Goal: Task Accomplishment & Management: Manage account settings

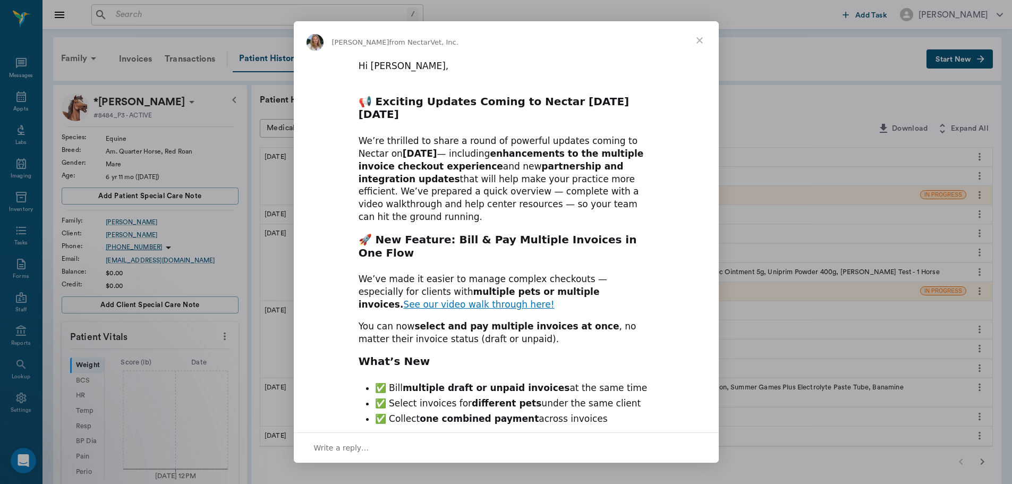
click at [699, 40] on span "Close" at bounding box center [699, 40] width 38 height 38
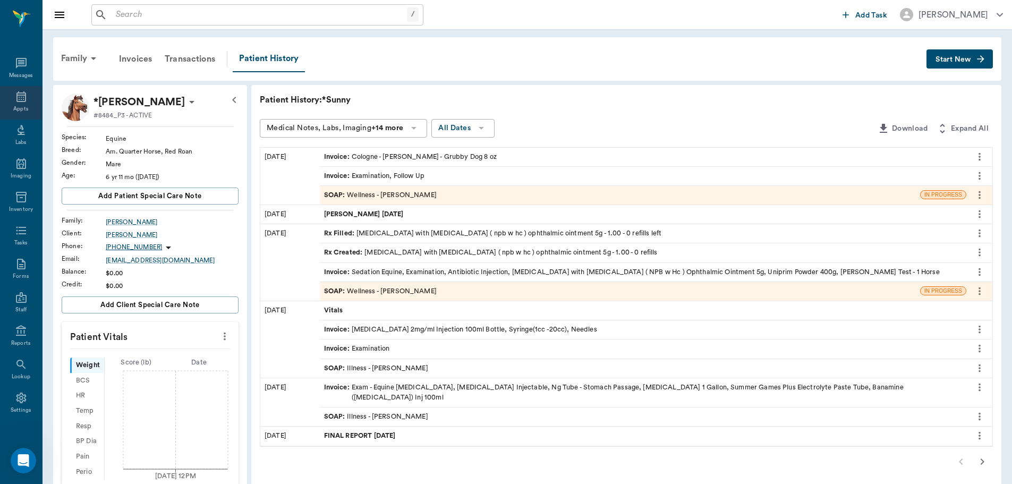
click at [16, 99] on icon at bounding box center [21, 96] width 10 height 11
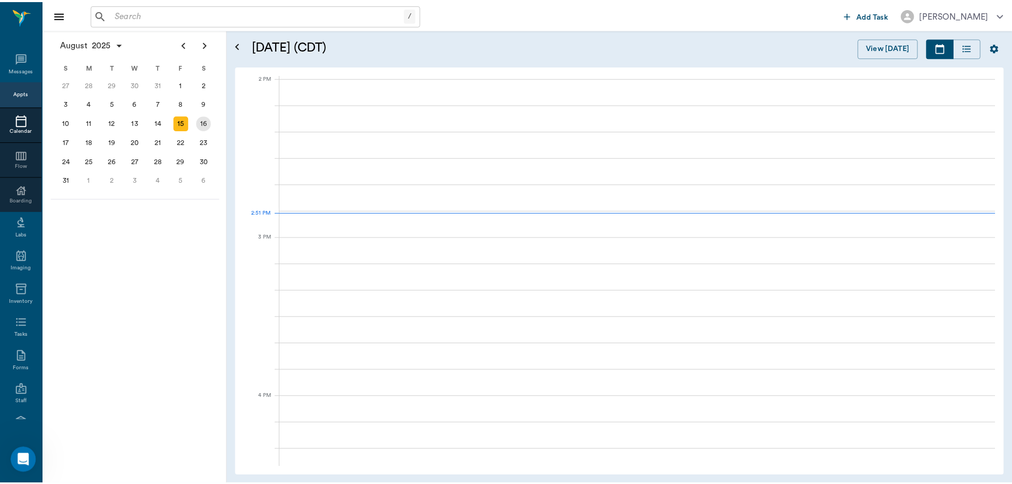
scroll to position [957, 0]
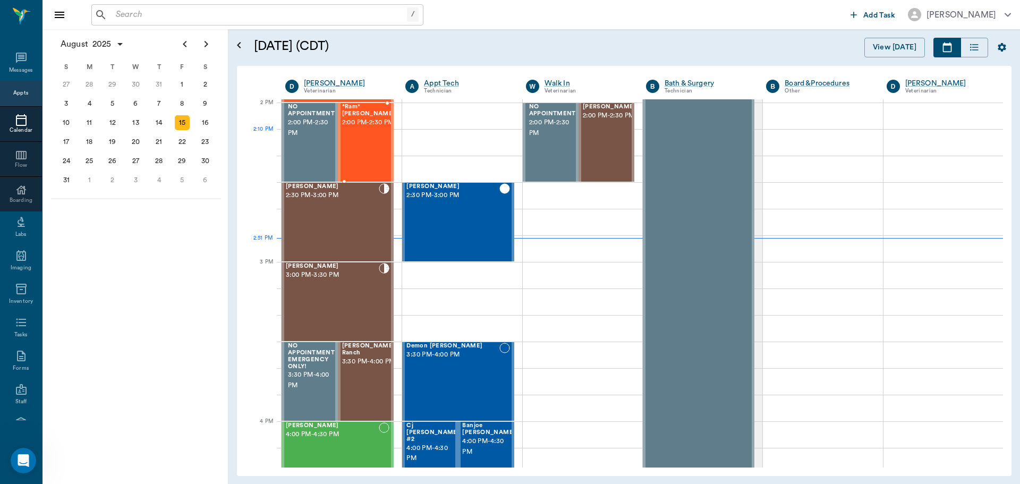
click at [356, 148] on div "*Ram* [PERSON_NAME] 2:00 PM - 2:30 PM" at bounding box center [368, 143] width 53 height 78
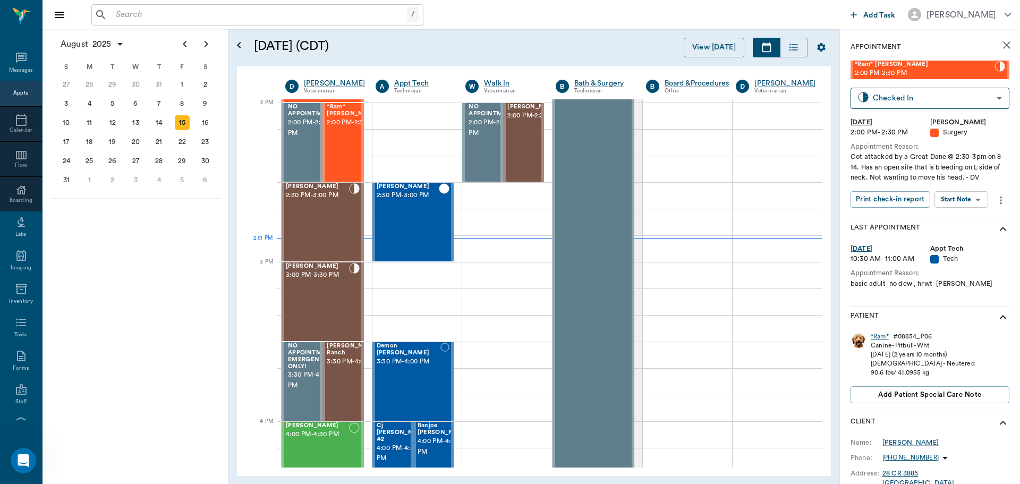
click at [880, 335] on div "*Ram*" at bounding box center [880, 336] width 18 height 9
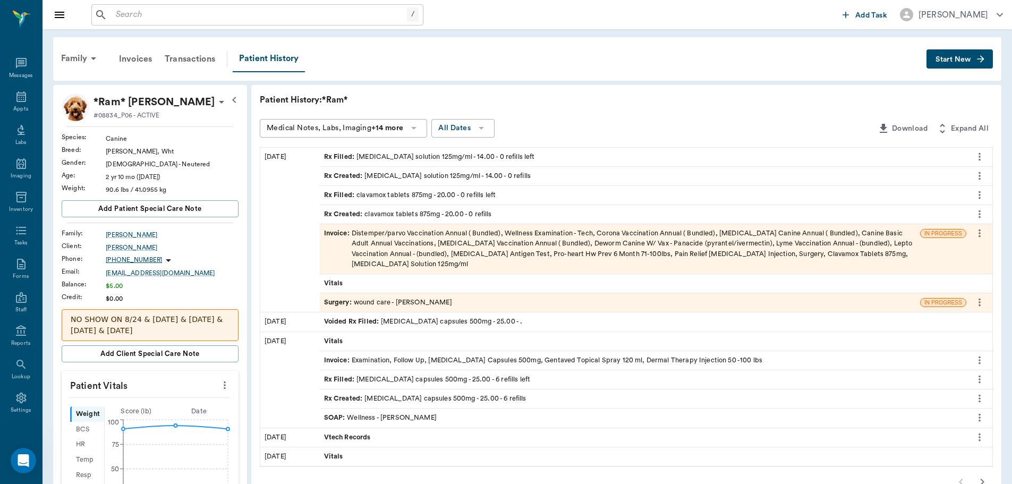
click at [420, 251] on div "Invoice : Distemper/parvo Vaccination Annual ( Bundled), Wellness Examination -…" at bounding box center [620, 248] width 592 height 41
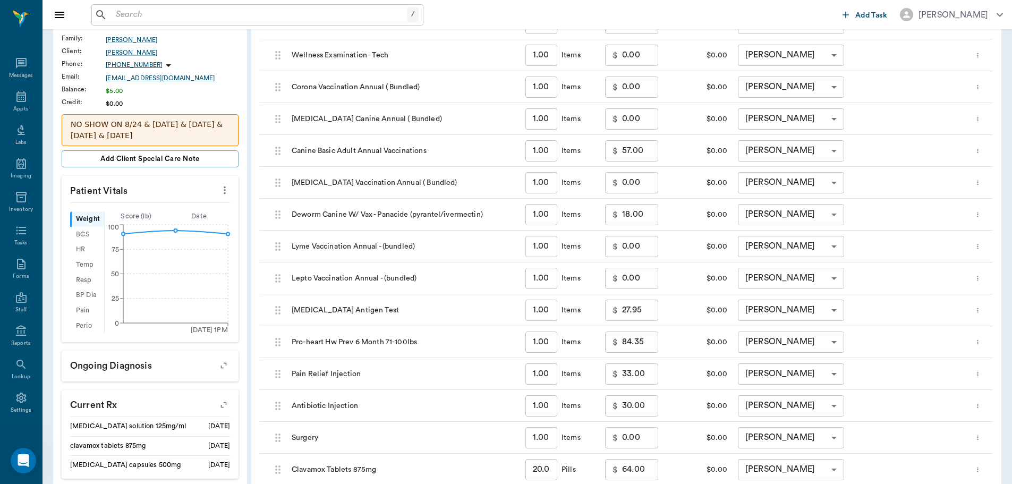
scroll to position [212, 0]
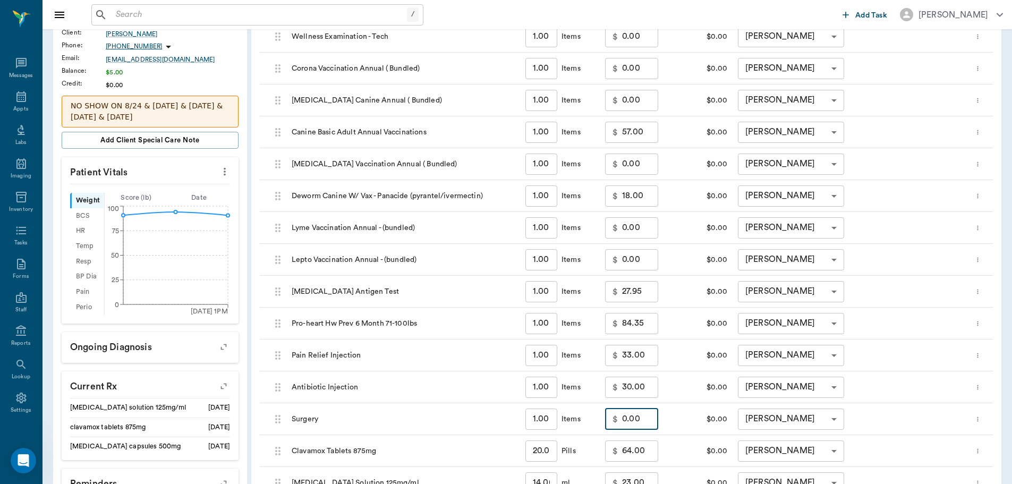
click at [639, 420] on input "0.00" at bounding box center [640, 418] width 36 height 21
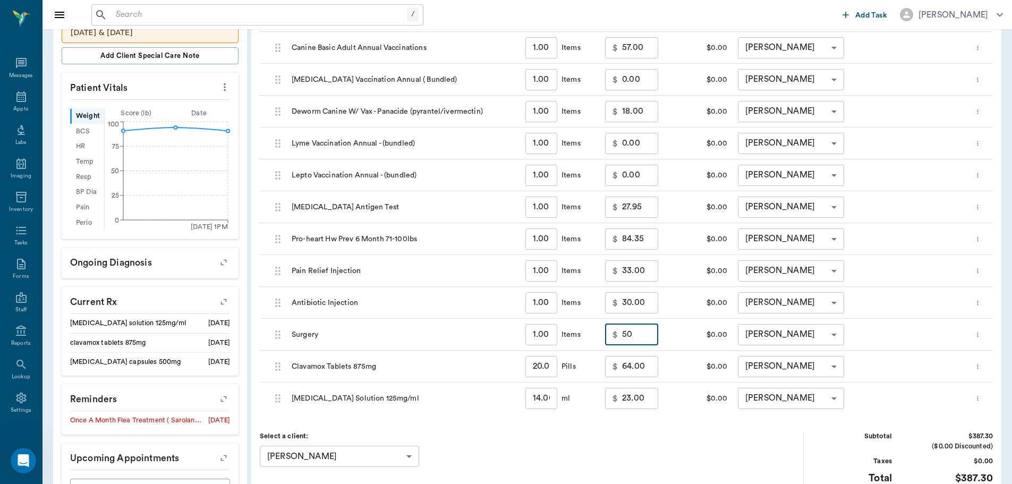
scroll to position [487, 0]
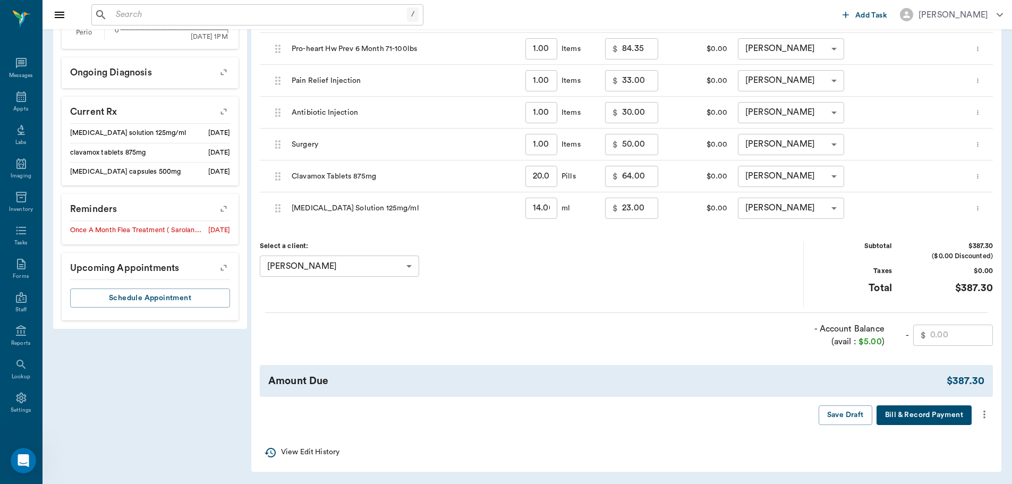
click at [639, 411] on div "Save Draft Bill & Record Payment" at bounding box center [626, 415] width 733 height 20
click at [980, 411] on icon "more" at bounding box center [984, 414] width 12 height 13
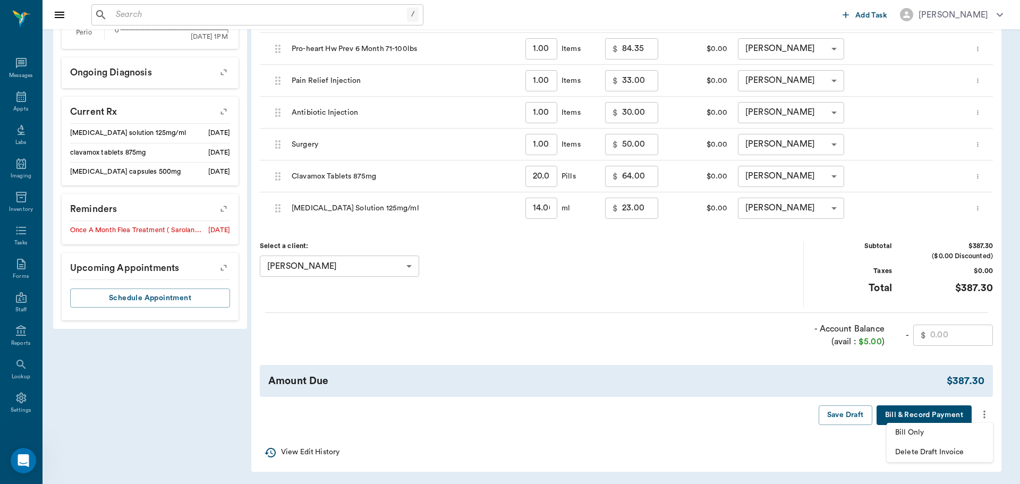
click at [387, 226] on div at bounding box center [510, 242] width 1020 height 484
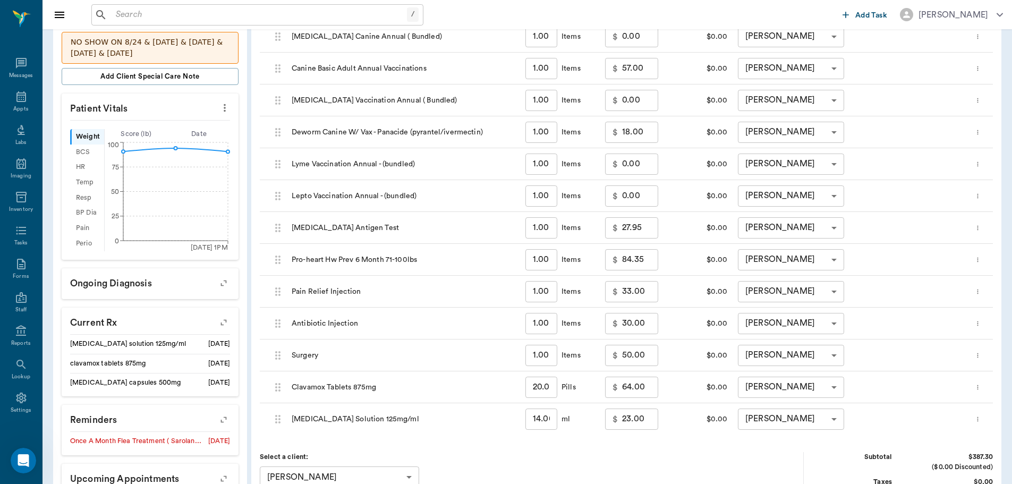
scroll to position [275, 0]
click at [650, 352] on input "50.00" at bounding box center [640, 356] width 36 height 21
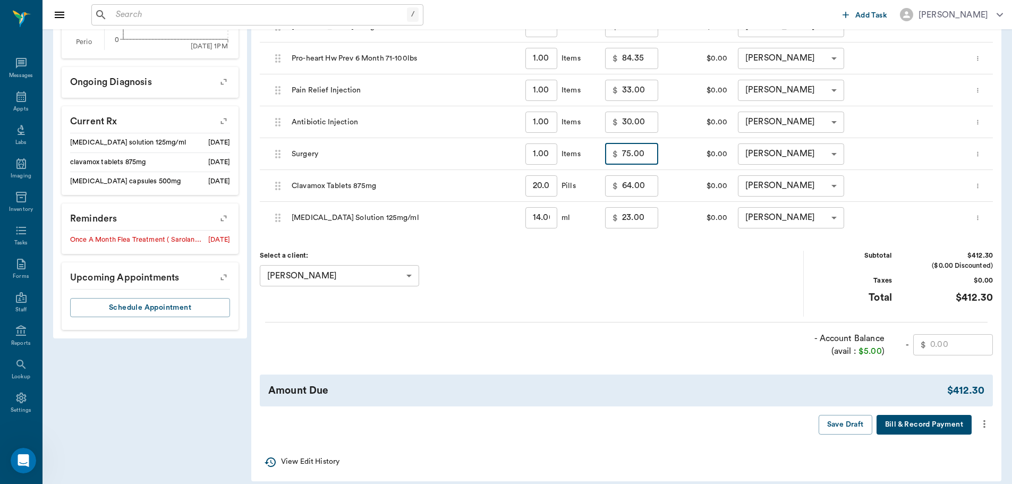
scroll to position [487, 0]
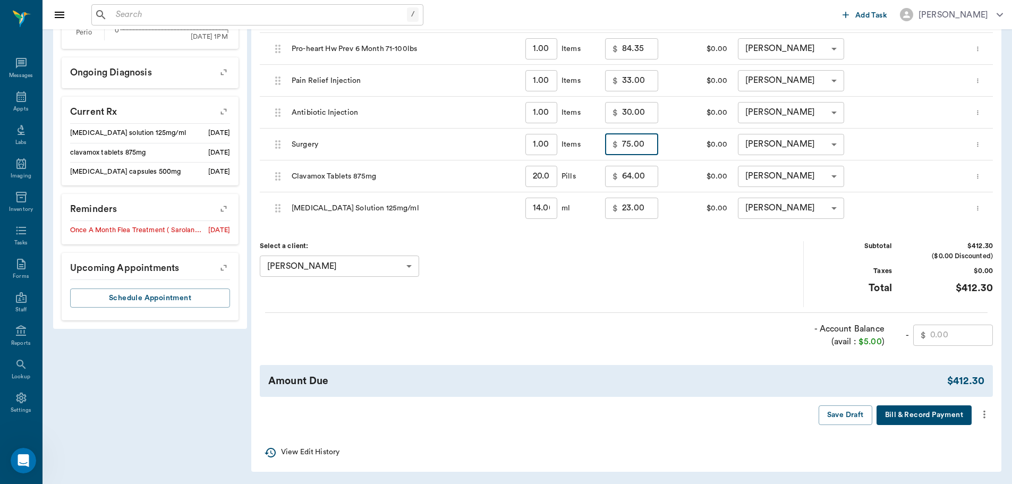
type input "75.00"
click at [983, 416] on icon "more" at bounding box center [984, 414] width 12 height 13
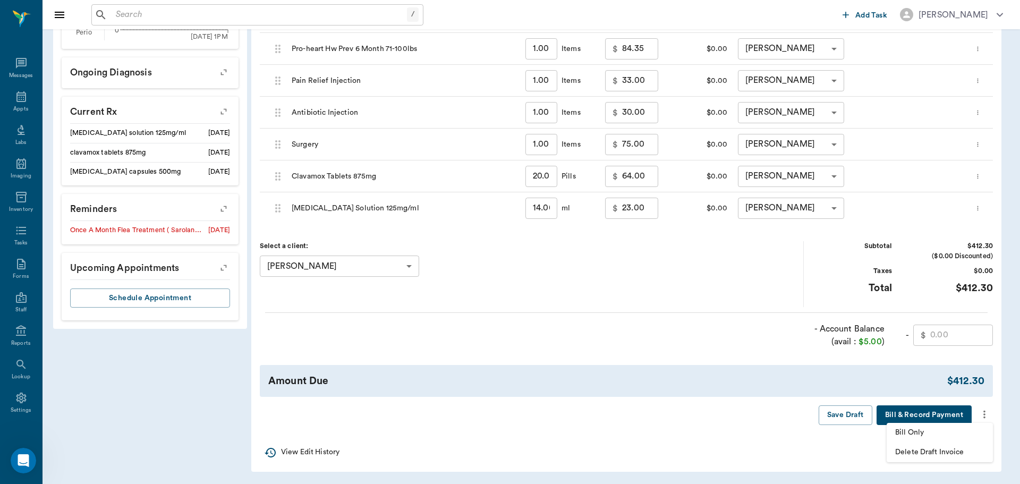
click at [945, 438] on span "Bill Only" at bounding box center [939, 432] width 89 height 11
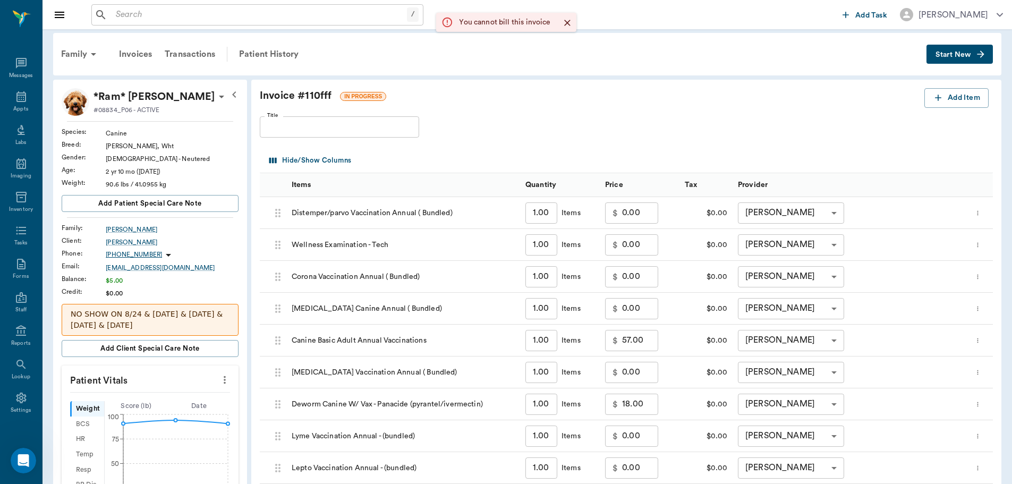
scroll to position [0, 0]
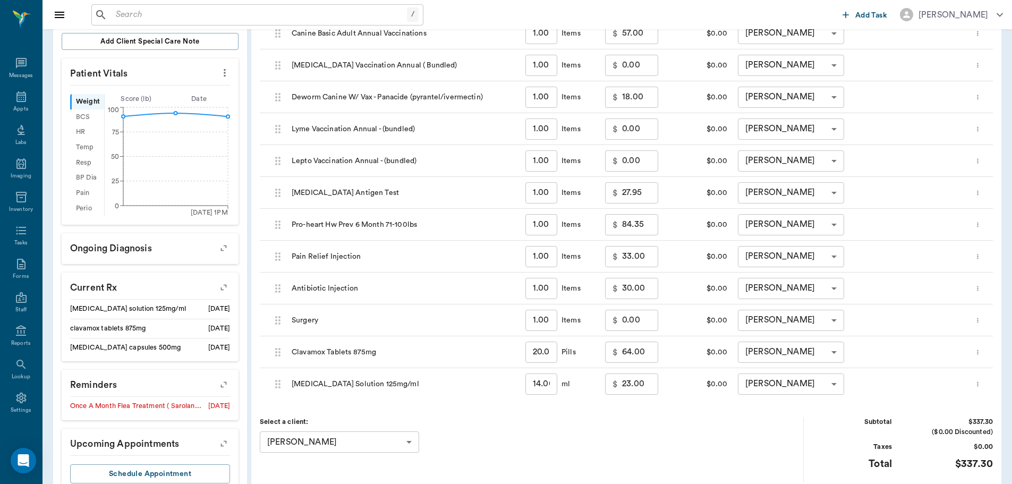
scroll to position [266, 0]
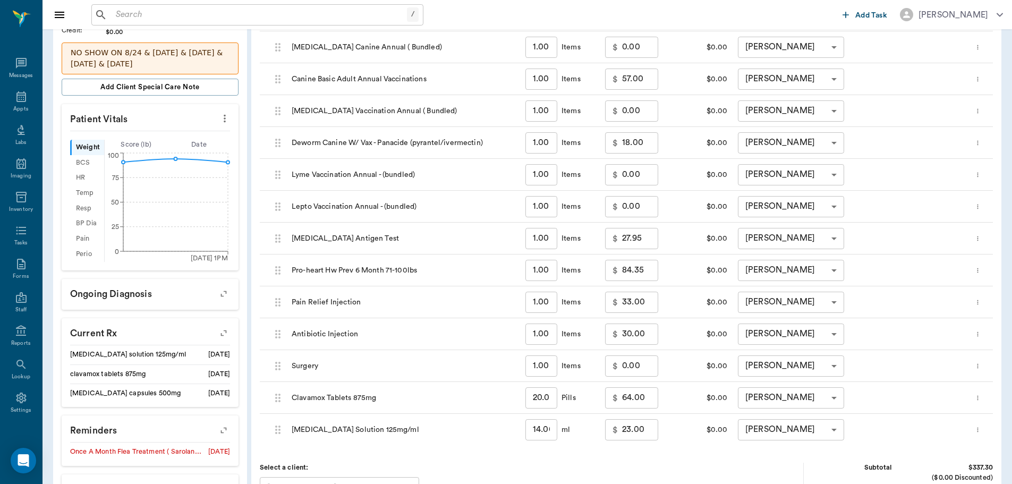
click at [635, 367] on input "0.00" at bounding box center [640, 365] width 36 height 21
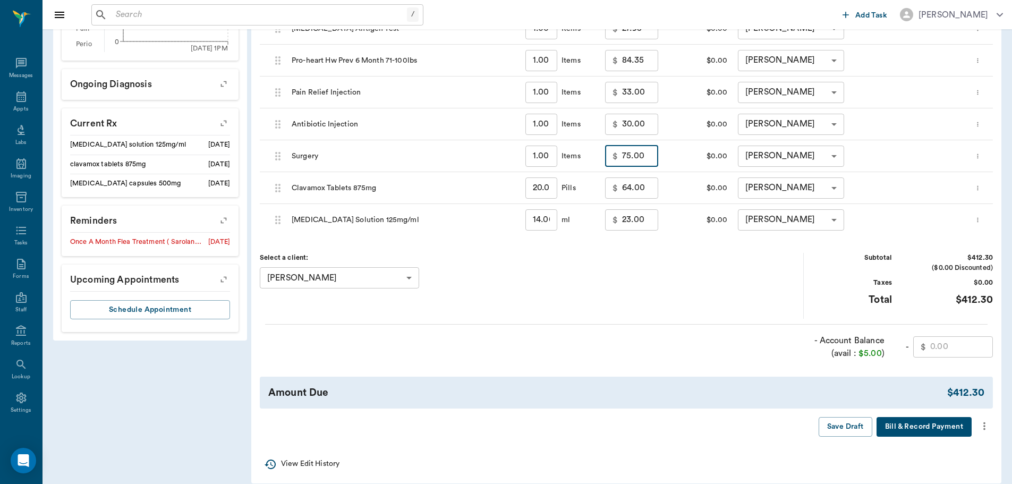
scroll to position [487, 0]
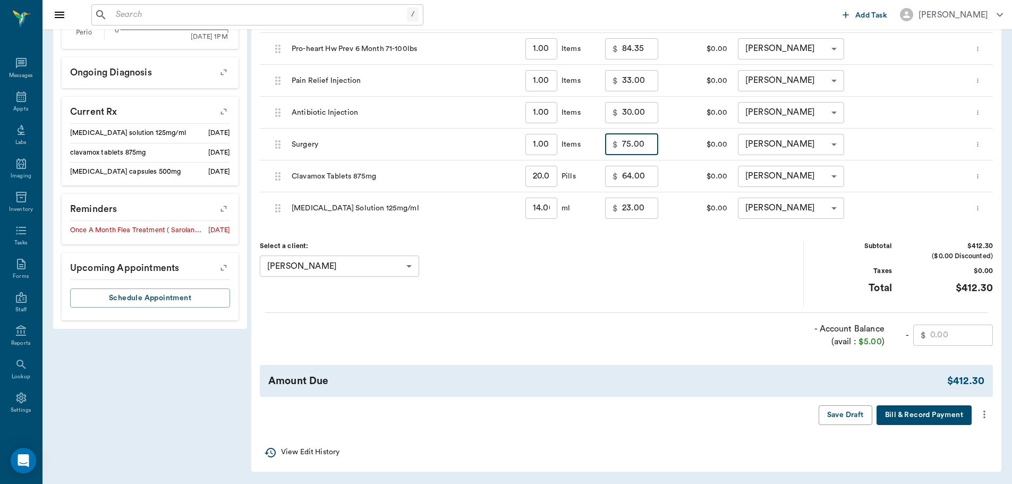
type input "75.00"
click at [984, 411] on icon "more" at bounding box center [984, 414] width 12 height 13
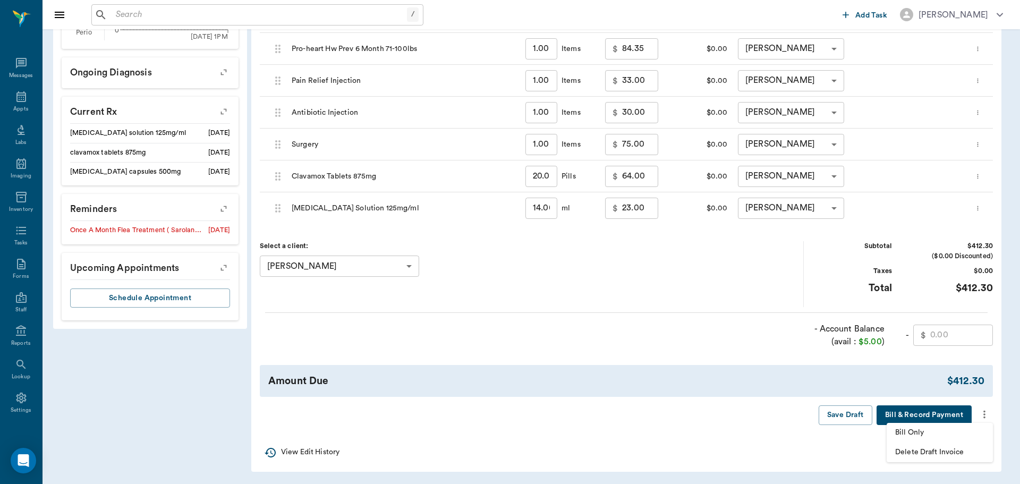
click at [948, 435] on span "Bill Only" at bounding box center [939, 432] width 89 height 11
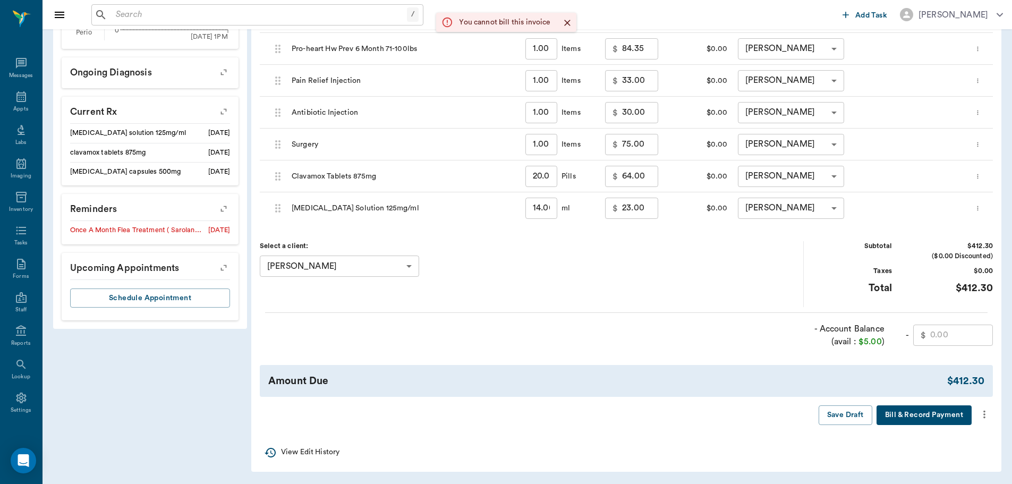
click at [946, 332] on input "text" at bounding box center [961, 335] width 63 height 21
type input "5.00"
click at [984, 418] on icon "more" at bounding box center [984, 415] width 2 height 8
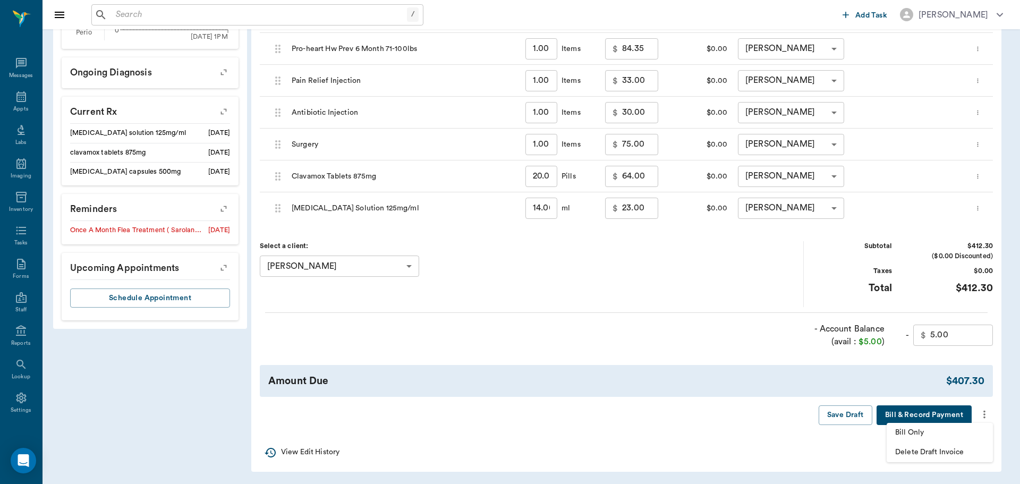
click at [951, 436] on span "Bill Only" at bounding box center [939, 432] width 89 height 11
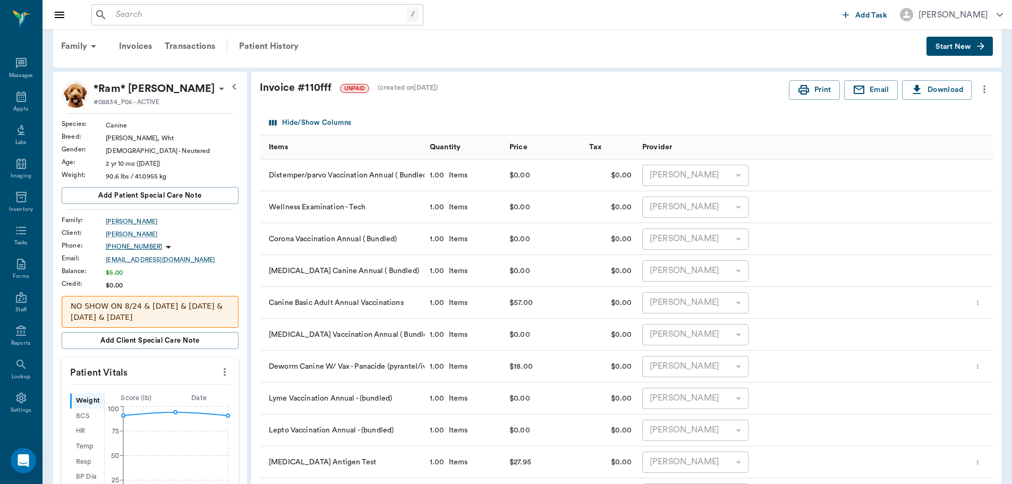
scroll to position [0, 0]
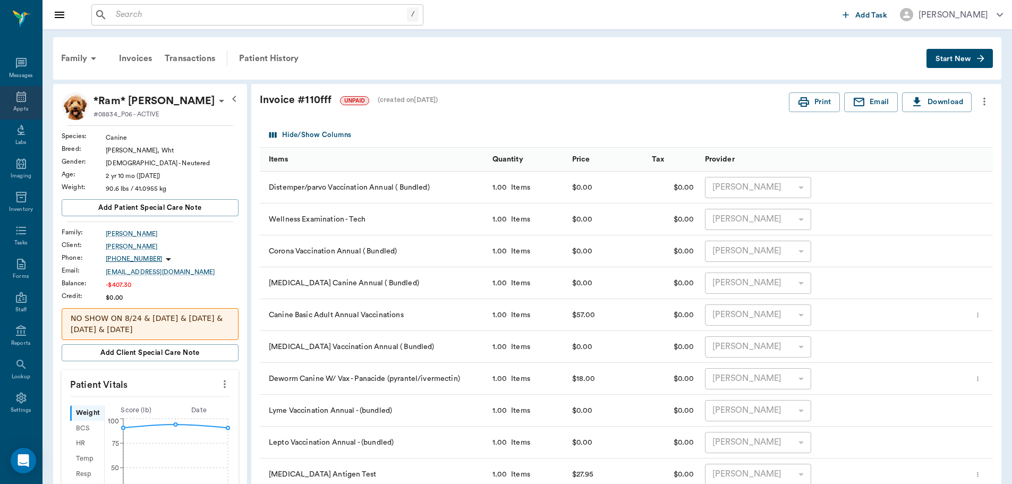
click at [15, 93] on icon at bounding box center [21, 96] width 13 height 13
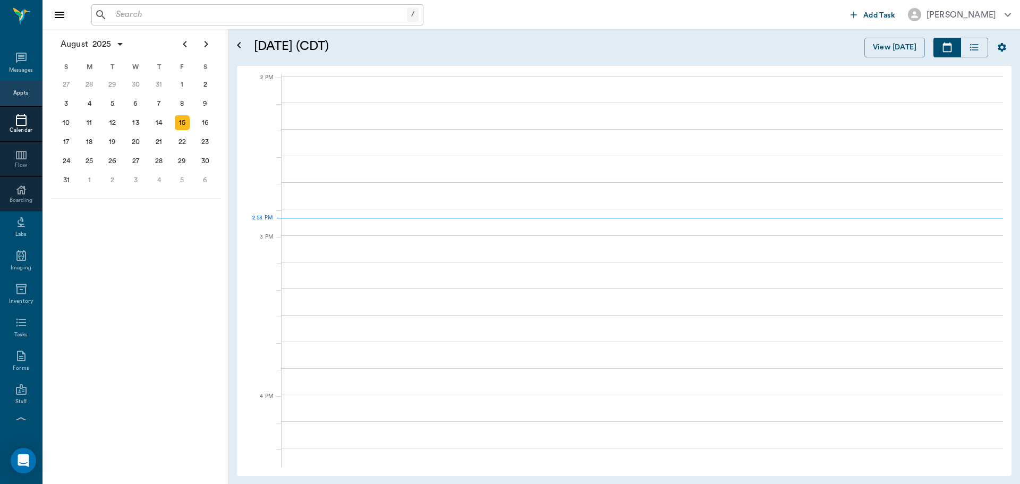
scroll to position [957, 0]
